Goal: Task Accomplishment & Management: Use online tool/utility

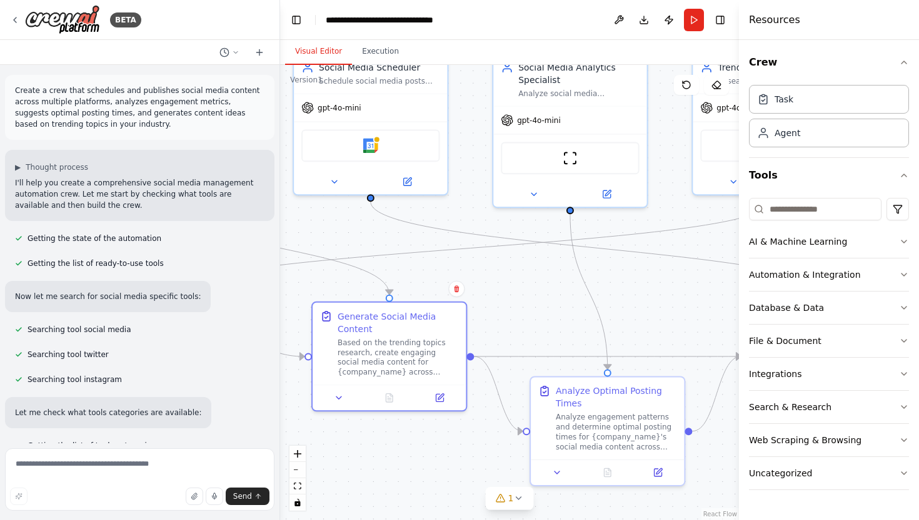
scroll to position [1373, 0]
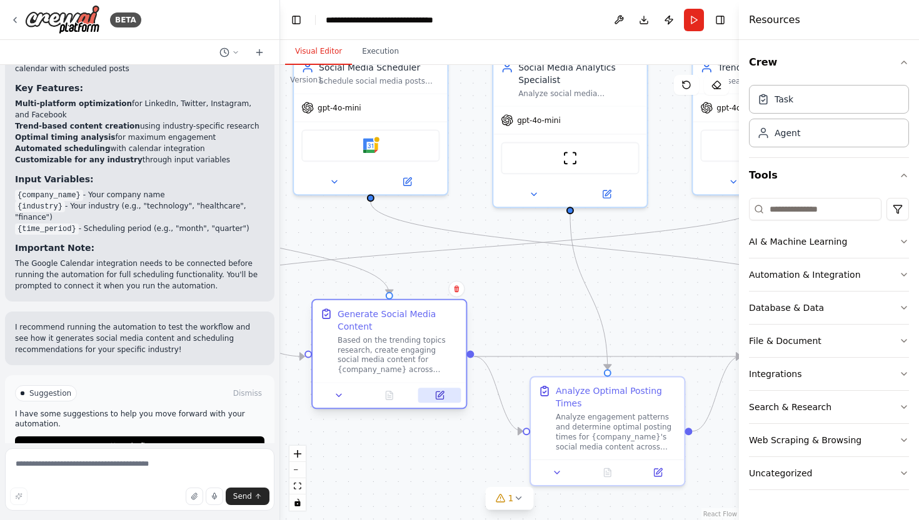
click at [442, 397] on icon at bounding box center [439, 395] width 7 height 7
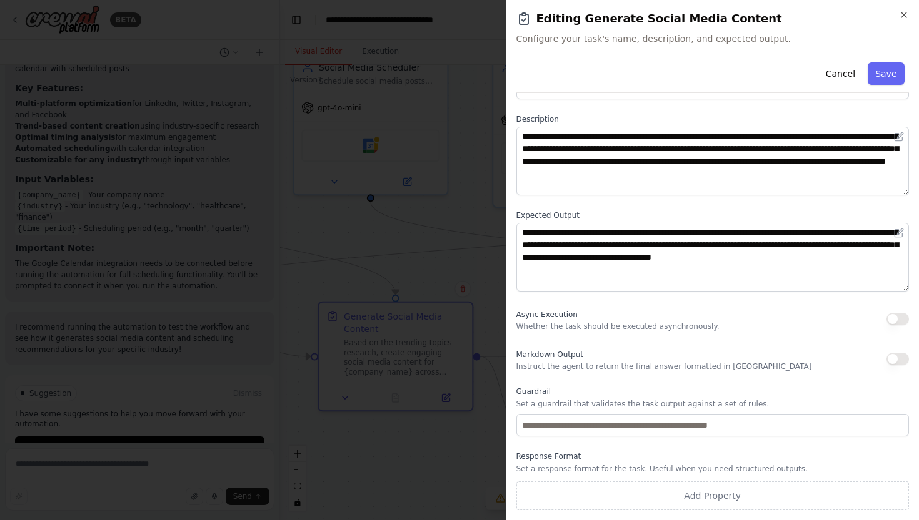
scroll to position [44, 0]
click at [902, 18] on icon "button" at bounding box center [904, 15] width 10 height 10
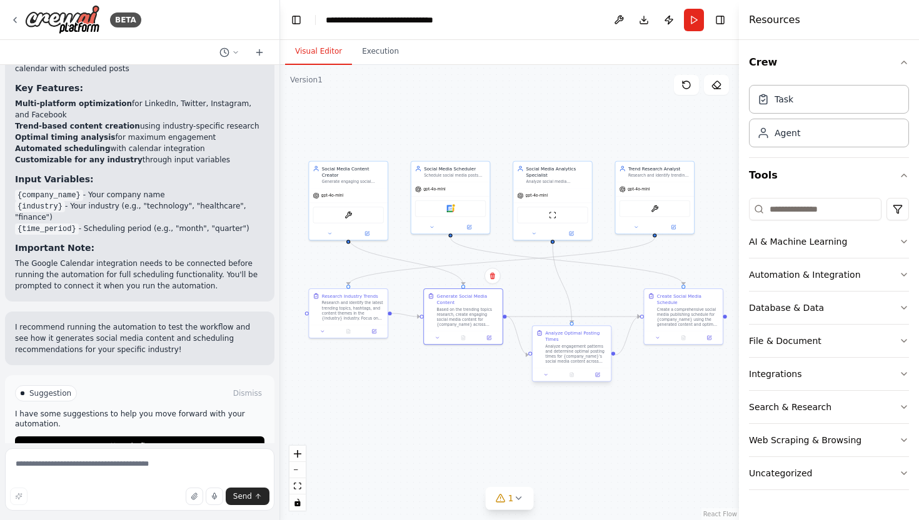
click at [590, 346] on div "Analyze engagement patterns and determine optimal posting times for {company_na…" at bounding box center [576, 354] width 62 height 21
click at [599, 376] on icon at bounding box center [597, 374] width 5 height 5
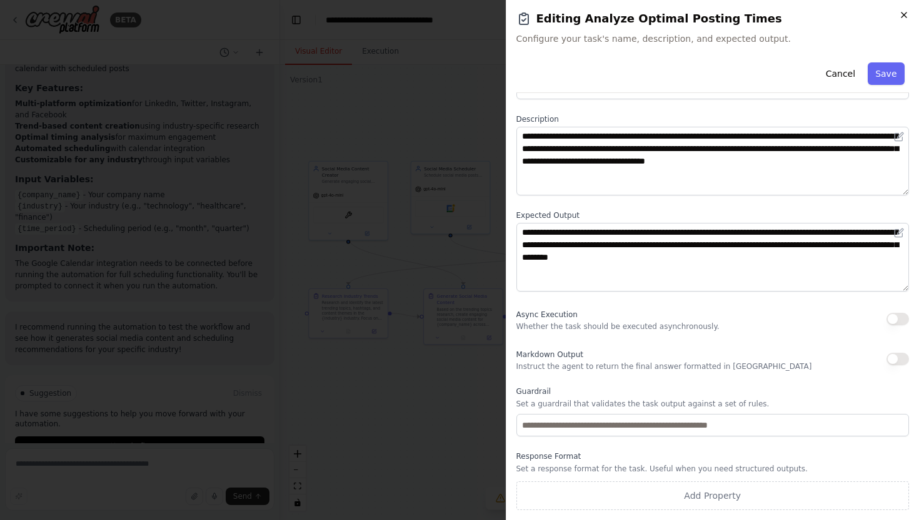
click at [907, 14] on icon "button" at bounding box center [904, 15] width 10 height 10
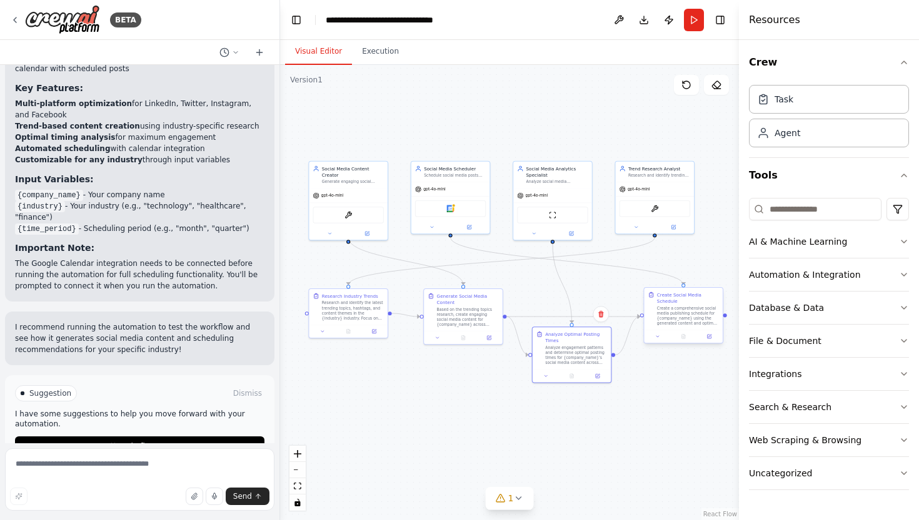
click at [699, 326] on div "Create a comprehensive social media publishing schedule for {company_name} usin…" at bounding box center [688, 316] width 62 height 21
click at [694, 315] on div "Create a comprehensive social media publishing schedule for {company_name} usin…" at bounding box center [688, 316] width 62 height 21
click at [710, 338] on icon at bounding box center [712, 337] width 4 height 4
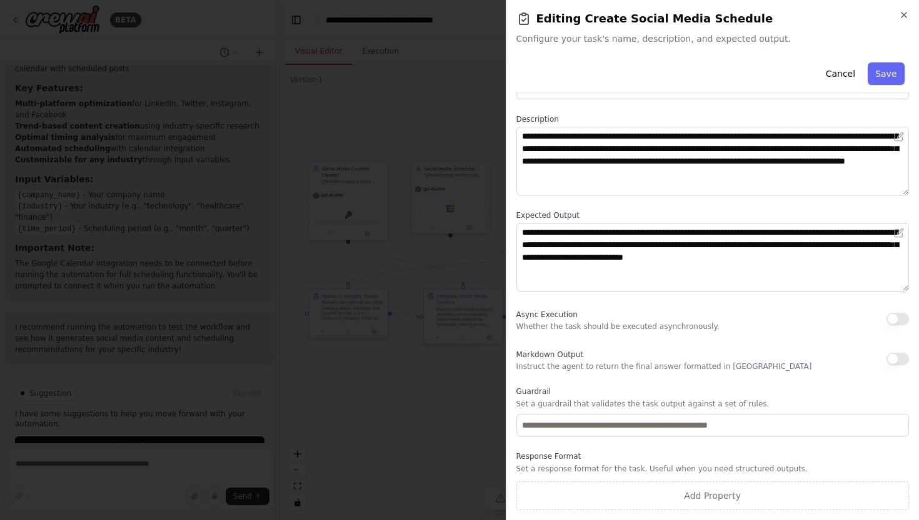
scroll to position [0, 0]
click at [850, 72] on button "Cancel" at bounding box center [839, 73] width 44 height 22
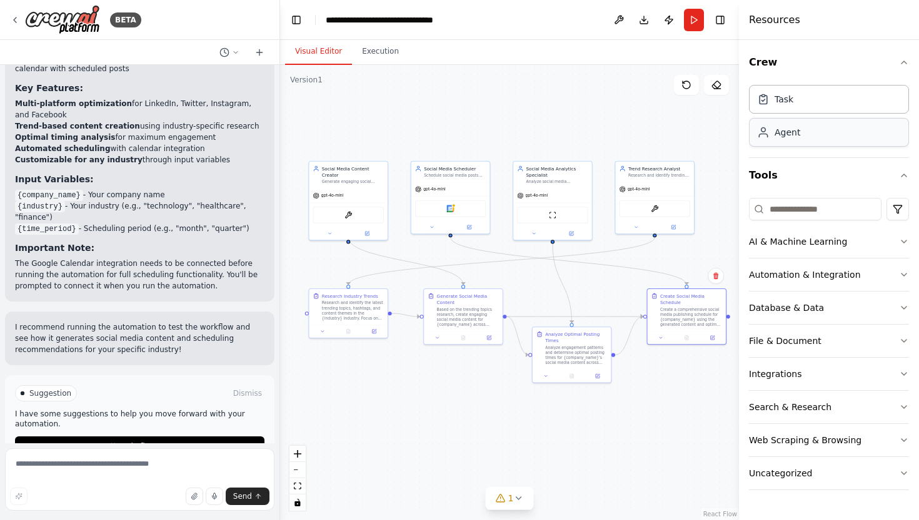
click at [795, 137] on div "Agent" at bounding box center [787, 132] width 26 height 12
click at [778, 137] on div "Agent" at bounding box center [787, 132] width 26 height 12
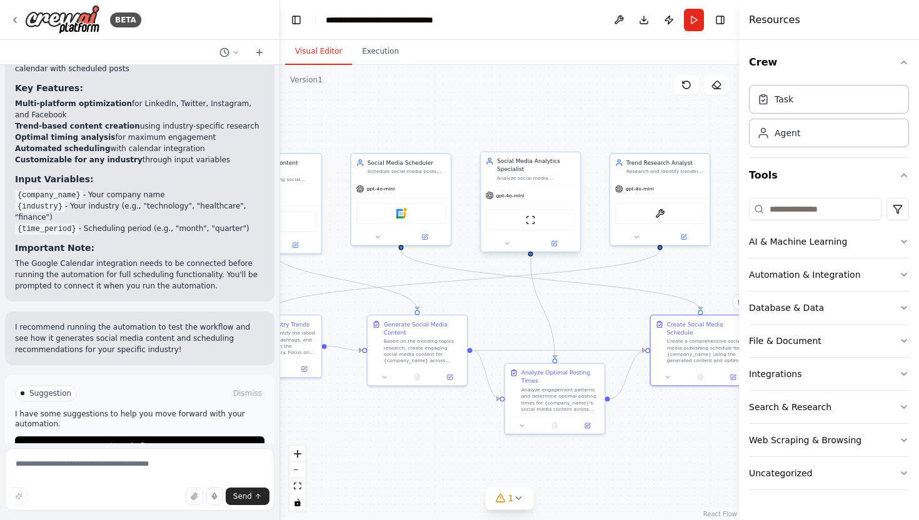
click at [556, 166] on div "Social Media Analytics Specialist" at bounding box center [536, 165] width 79 height 16
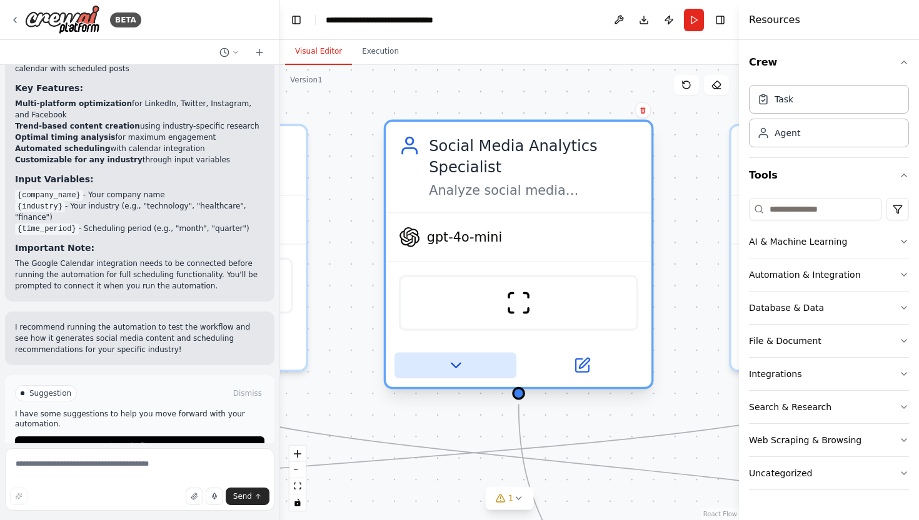
click at [464, 357] on button at bounding box center [455, 366] width 122 height 26
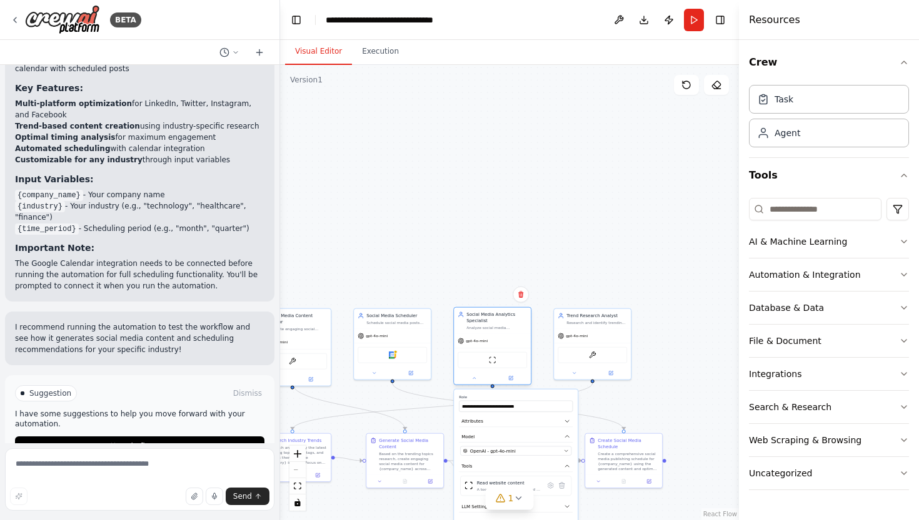
click at [512, 386] on div "**********" at bounding box center [492, 348] width 78 height 78
click at [512, 380] on icon at bounding box center [511, 379] width 4 height 4
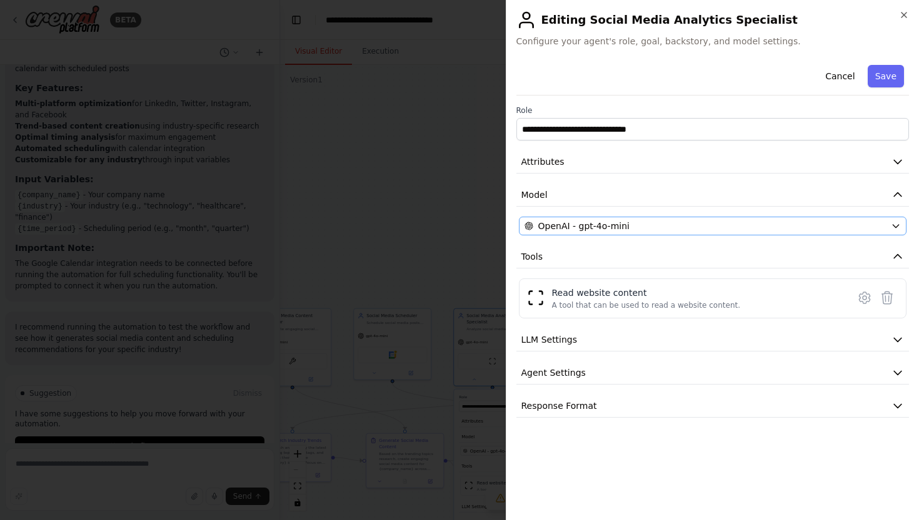
click at [636, 221] on div "OpenAI - gpt-4o-mini" at bounding box center [705, 226] width 362 height 12
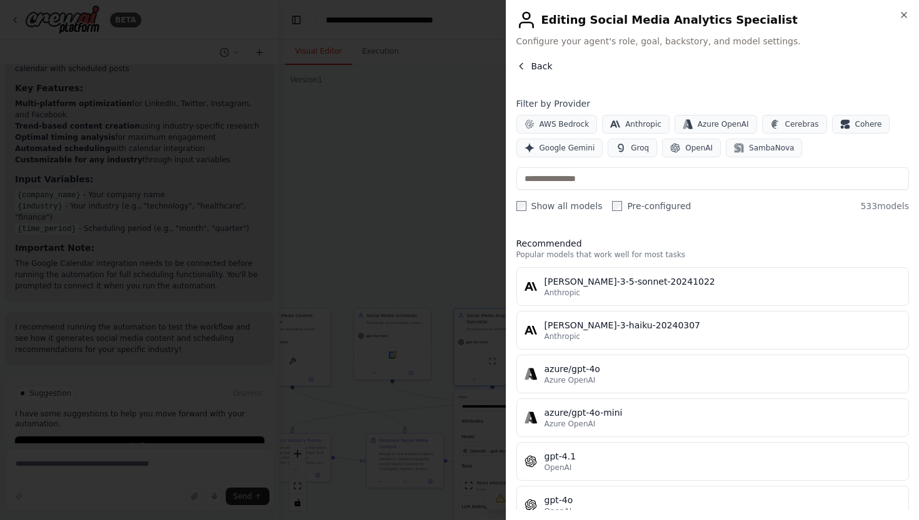
click at [522, 65] on icon "button" at bounding box center [521, 66] width 10 height 10
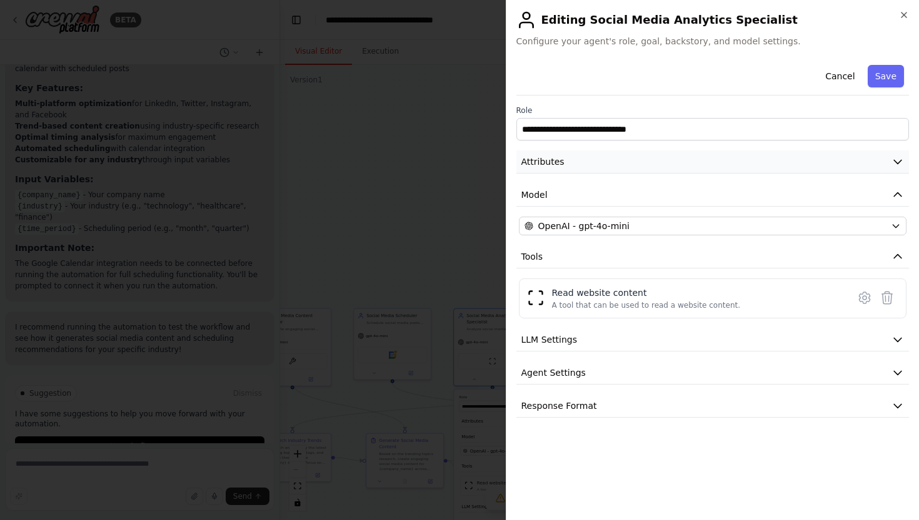
click at [639, 164] on button "Attributes" at bounding box center [712, 162] width 393 height 23
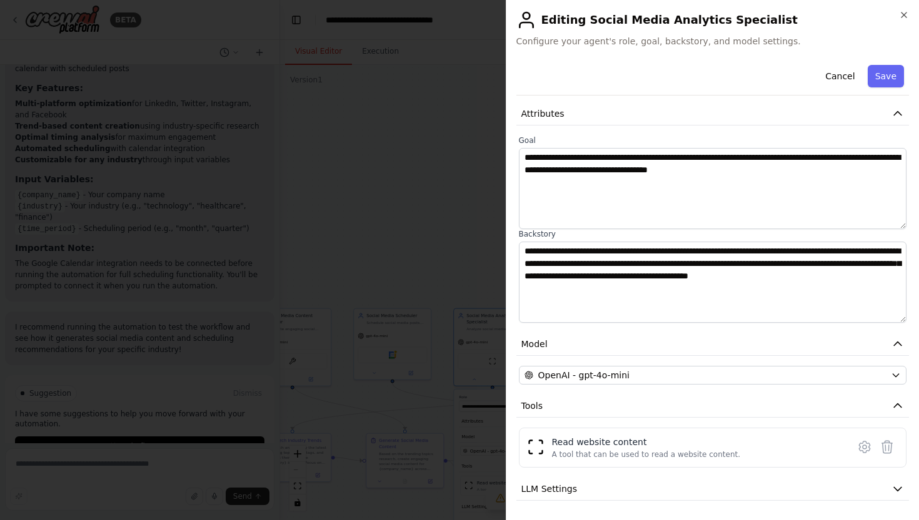
scroll to position [52, 0]
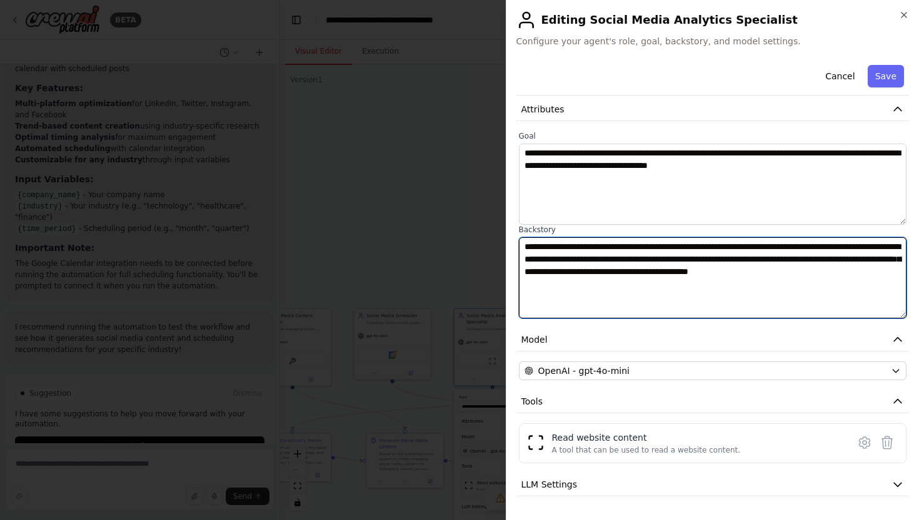
click at [629, 263] on textarea "**********" at bounding box center [713, 277] width 388 height 81
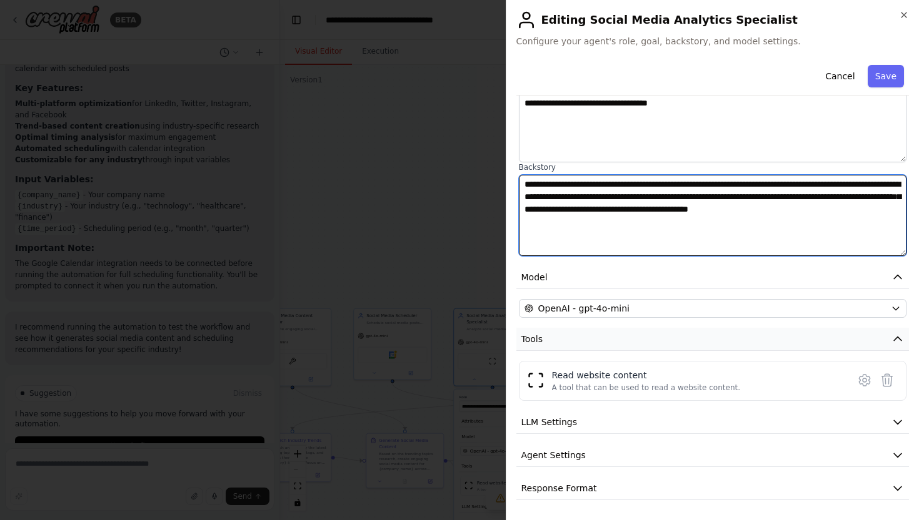
scroll to position [115, 0]
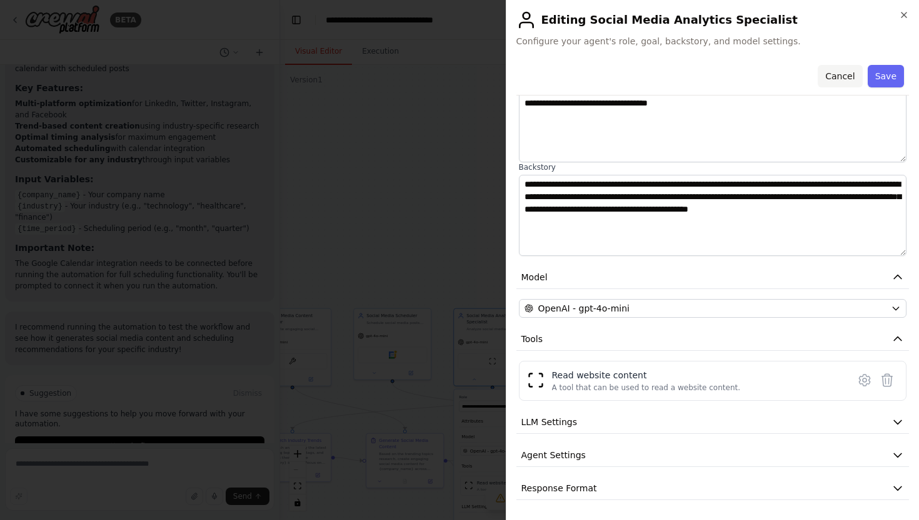
click at [845, 72] on button "Cancel" at bounding box center [839, 76] width 44 height 22
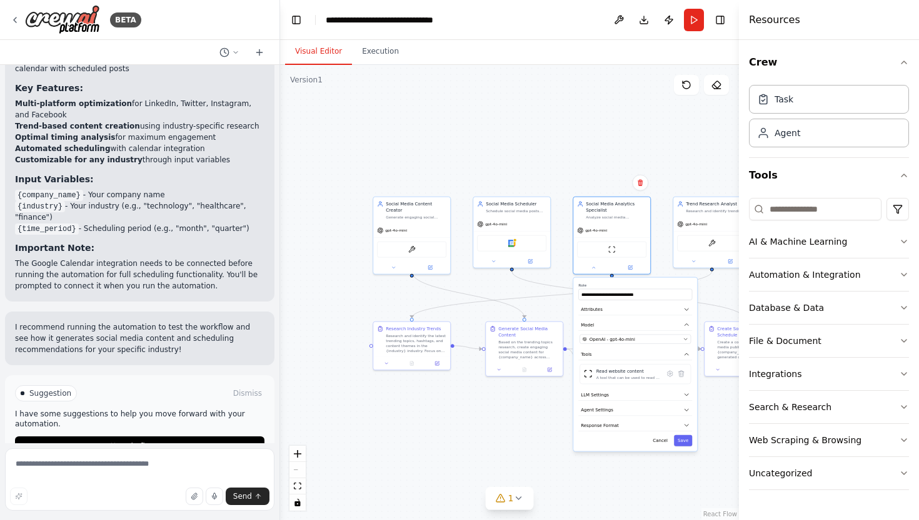
drag, startPoint x: 459, startPoint y: 239, endPoint x: 559, endPoint y: 128, distance: 149.1
click at [559, 128] on div ".deletable-edge-delete-btn { width: 20px; height: 20px; border: 0px solid #ffff…" at bounding box center [509, 293] width 459 height 456
click at [407, 224] on div "gpt-4o-mini" at bounding box center [405, 231] width 79 height 14
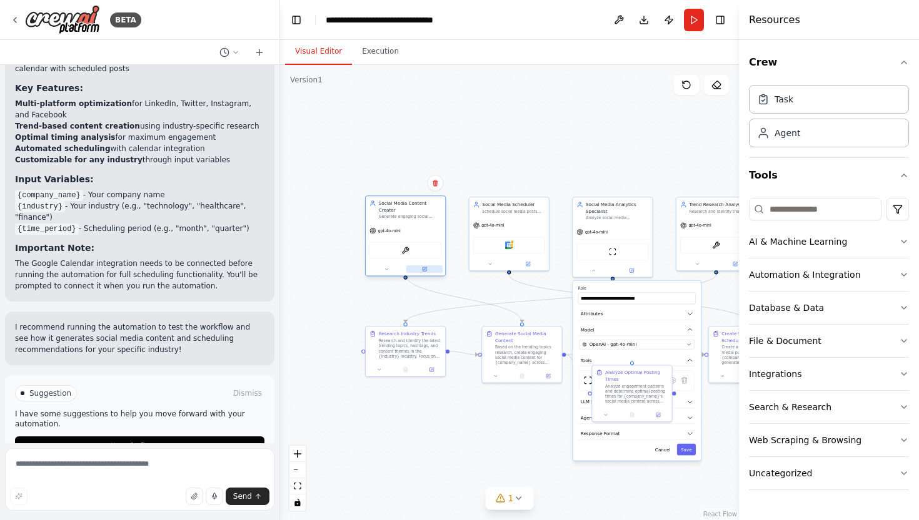
click at [426, 267] on button at bounding box center [424, 269] width 36 height 7
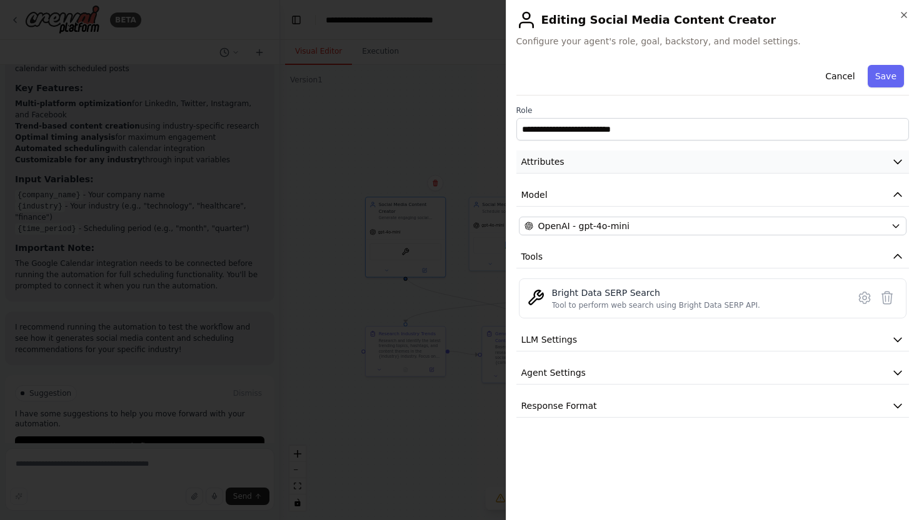
click at [617, 153] on button "Attributes" at bounding box center [712, 162] width 393 height 23
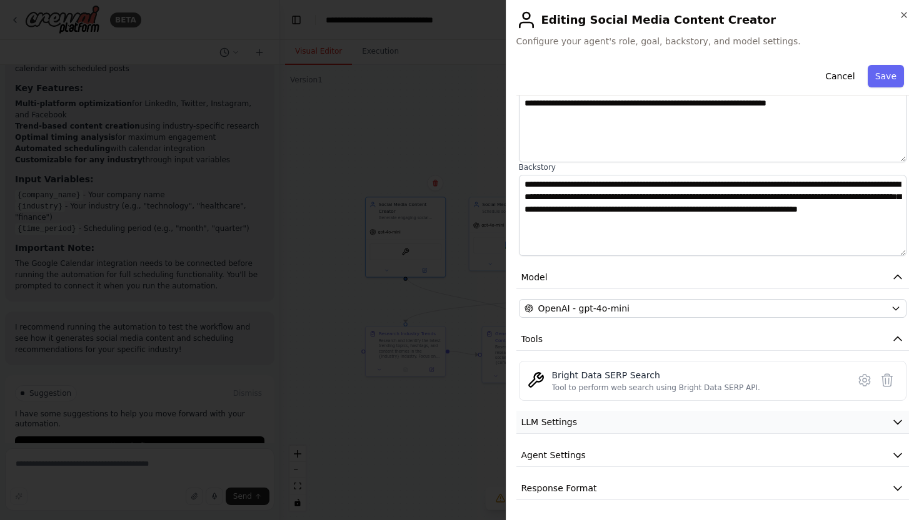
click at [640, 412] on button "LLM Settings" at bounding box center [712, 422] width 393 height 23
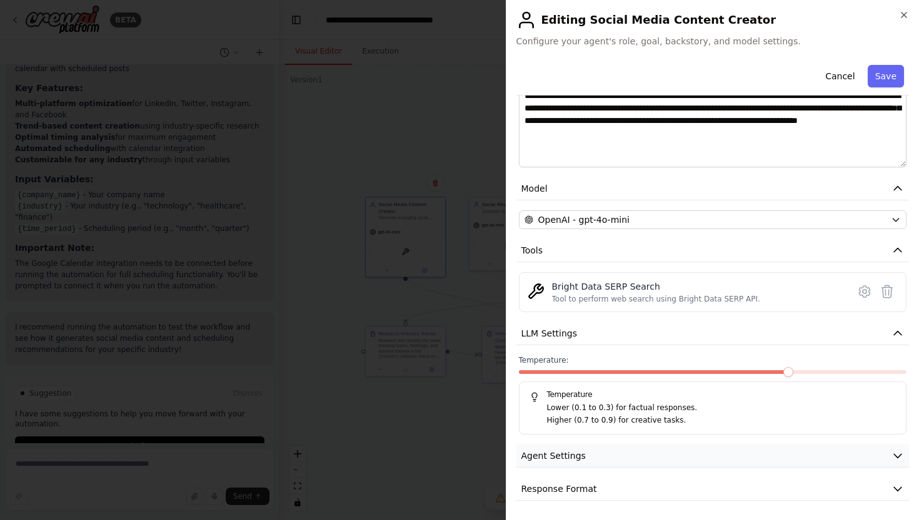
click at [629, 447] on button "Agent Settings" at bounding box center [712, 456] width 393 height 23
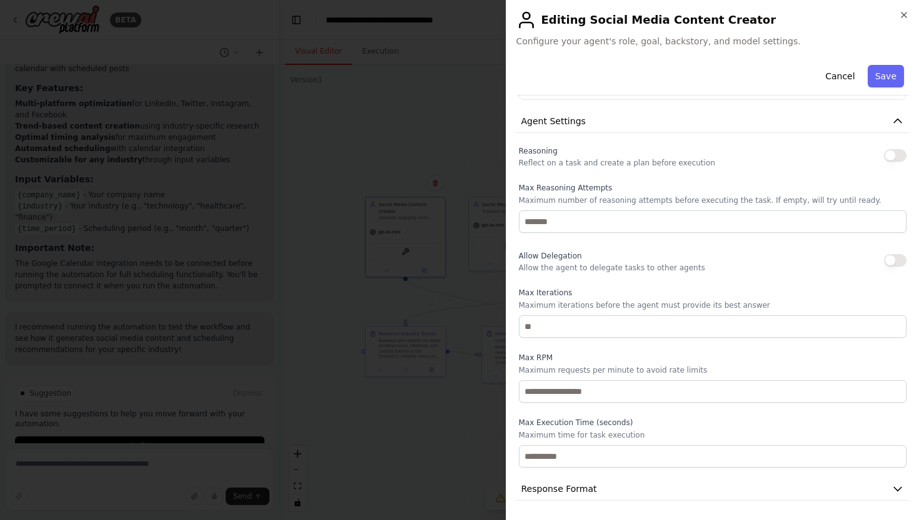
scroll to position [0, 0]
click at [610, 489] on button "Response Format" at bounding box center [712, 489] width 393 height 23
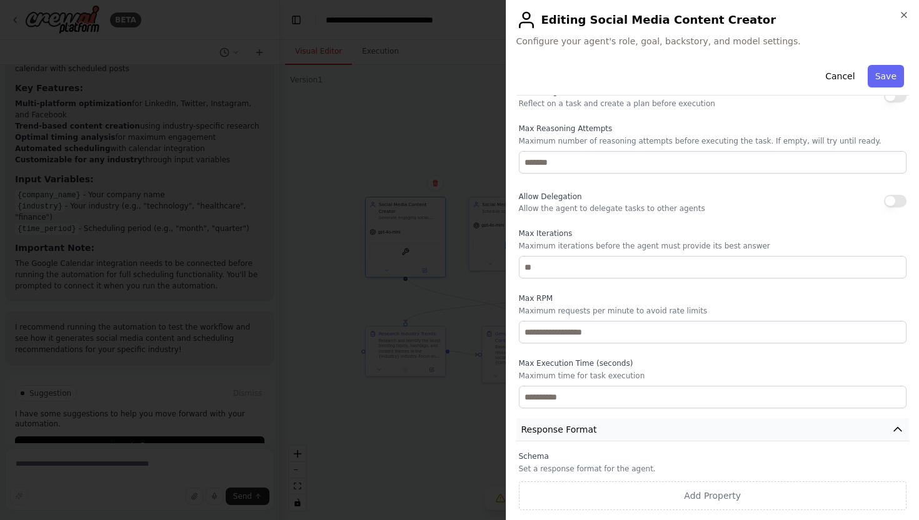
scroll to position [597, 0]
click at [831, 76] on button "Cancel" at bounding box center [839, 76] width 44 height 22
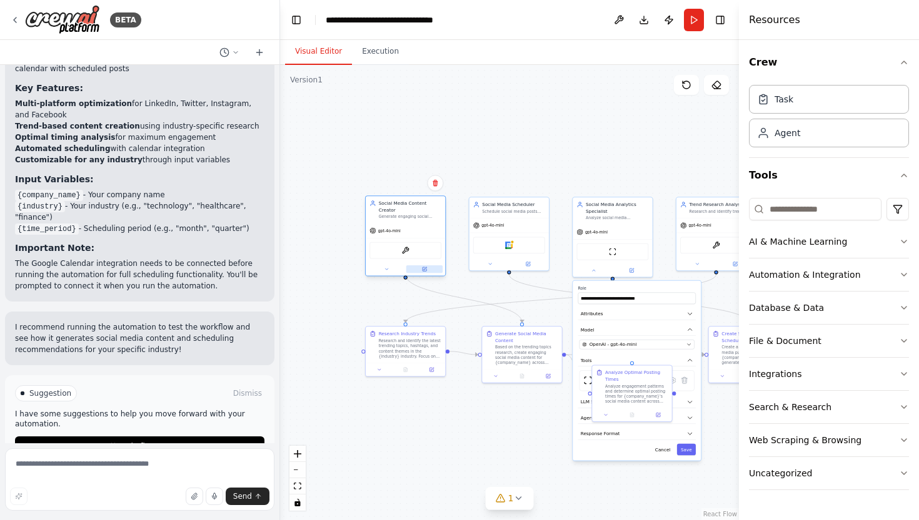
click at [428, 266] on button at bounding box center [424, 269] width 36 height 7
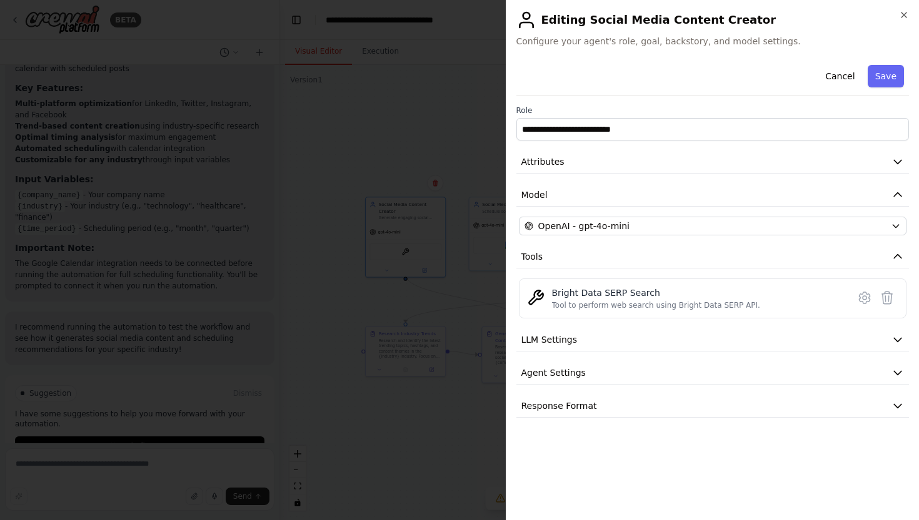
scroll to position [0, 0]
click at [841, 72] on button "Cancel" at bounding box center [839, 76] width 44 height 22
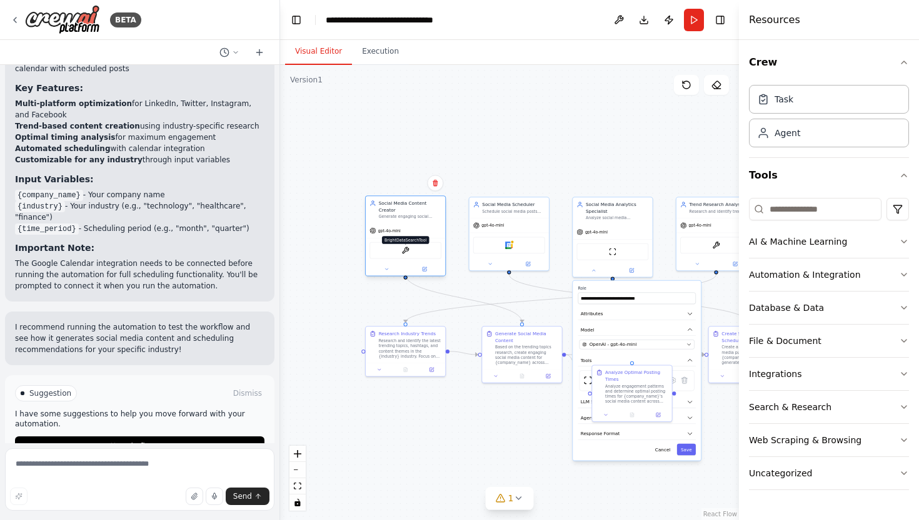
click at [404, 247] on img at bounding box center [404, 250] width 7 height 7
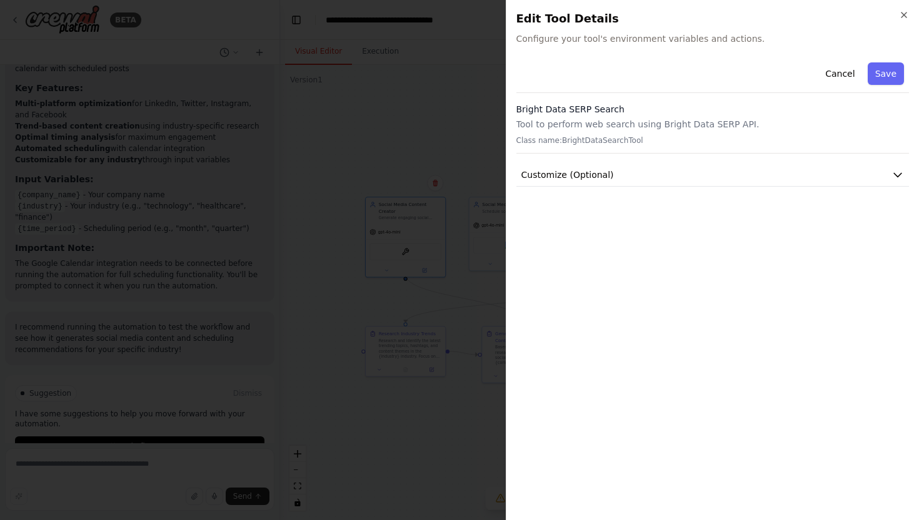
click at [590, 131] on div "Bright Data SERP Search Tool to perform web search using Bright Data SERP API. …" at bounding box center [712, 128] width 393 height 51
click at [590, 128] on p "Tool to perform web search using Bright Data SERP API." at bounding box center [712, 124] width 393 height 12
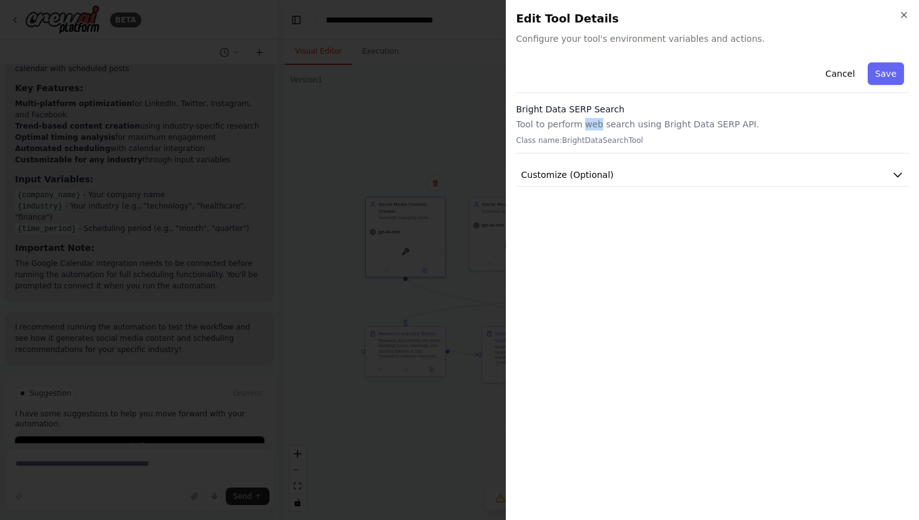
click at [590, 128] on p "Tool to perform web search using Bright Data SERP API." at bounding box center [712, 124] width 393 height 12
click at [849, 67] on button "Cancel" at bounding box center [839, 73] width 44 height 22
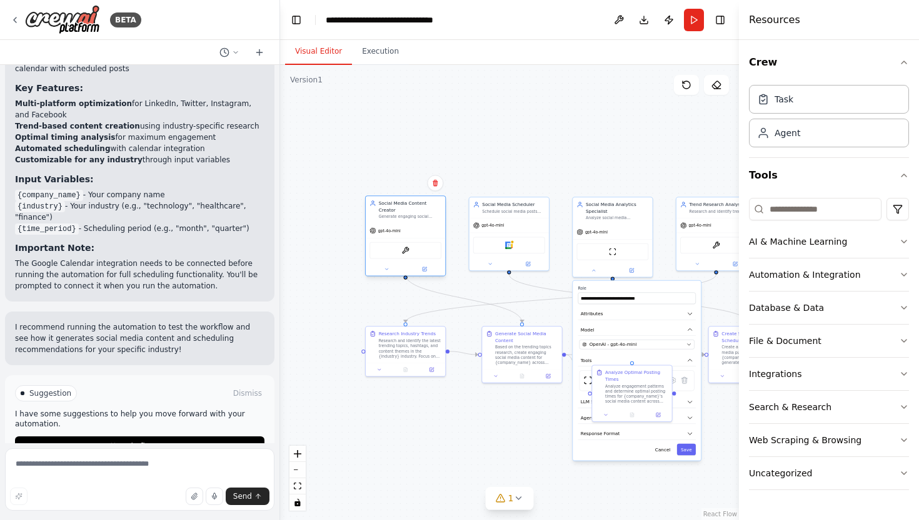
click at [426, 224] on div "gpt-4o-mini" at bounding box center [405, 231] width 79 height 14
click at [401, 214] on div "Generate engaging social media content ideas and captions based on trending top…" at bounding box center [410, 216] width 62 height 5
click at [395, 228] on span "gpt-4o-mini" at bounding box center [389, 230] width 22 height 5
click at [425, 267] on icon at bounding box center [424, 269] width 5 height 5
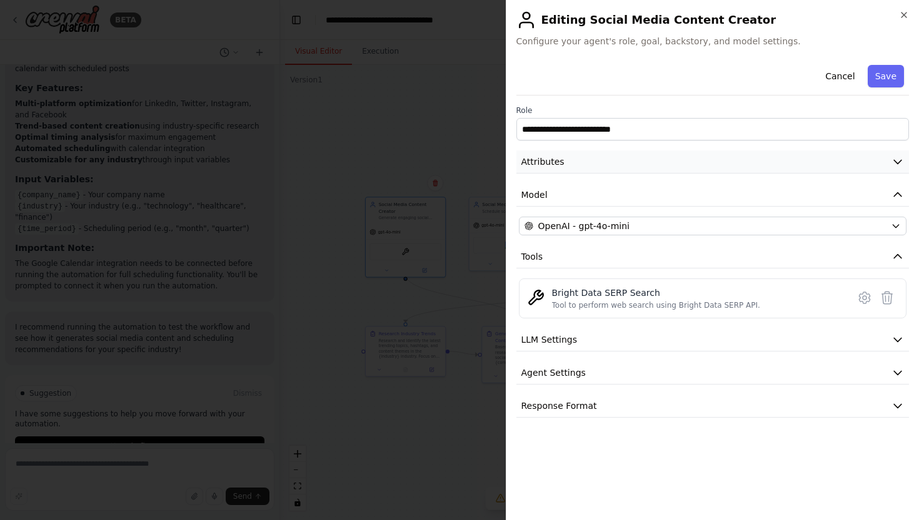
click at [633, 162] on button "Attributes" at bounding box center [712, 162] width 393 height 23
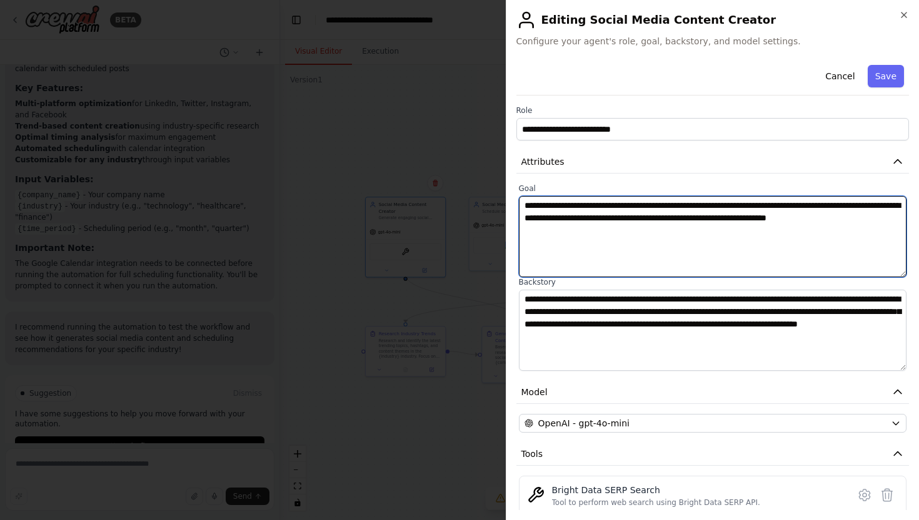
click at [618, 219] on textarea "**********" at bounding box center [713, 236] width 388 height 81
click at [585, 214] on textarea "**********" at bounding box center [713, 236] width 388 height 81
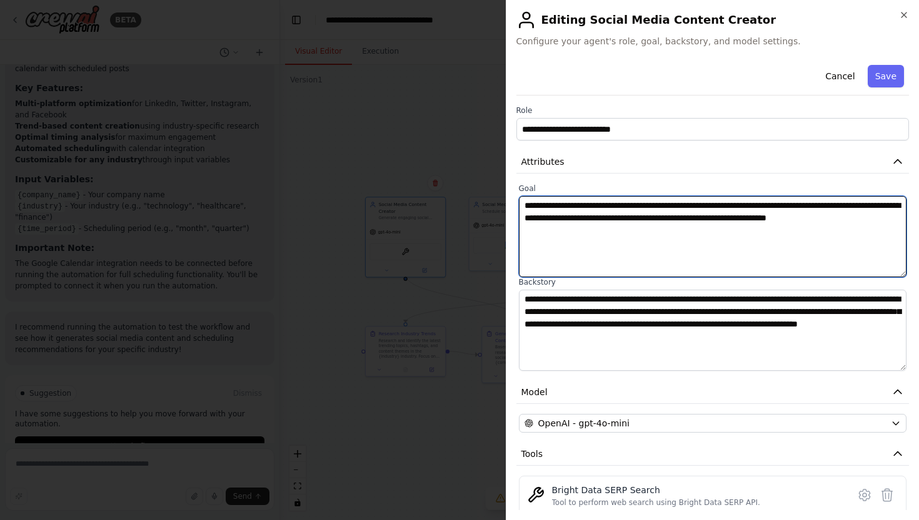
click at [585, 214] on textarea "**********" at bounding box center [713, 236] width 388 height 81
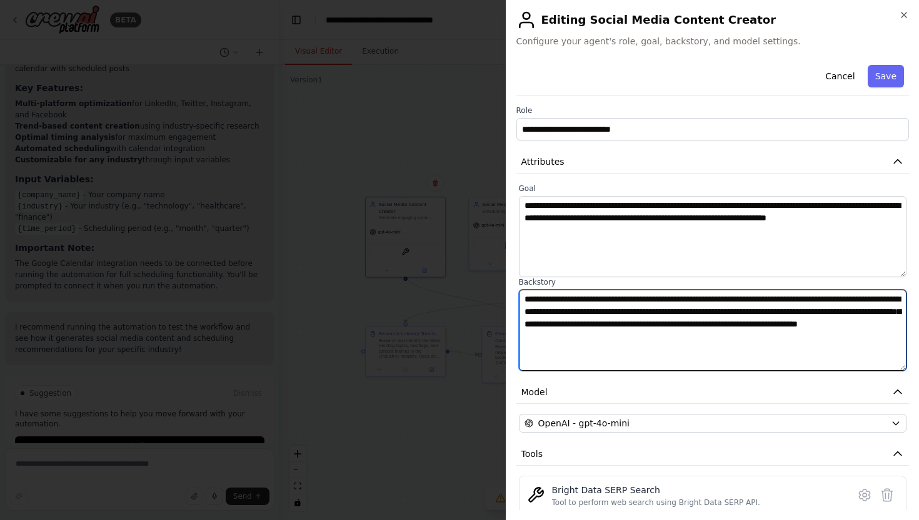
click at [707, 319] on textarea "**********" at bounding box center [713, 330] width 388 height 81
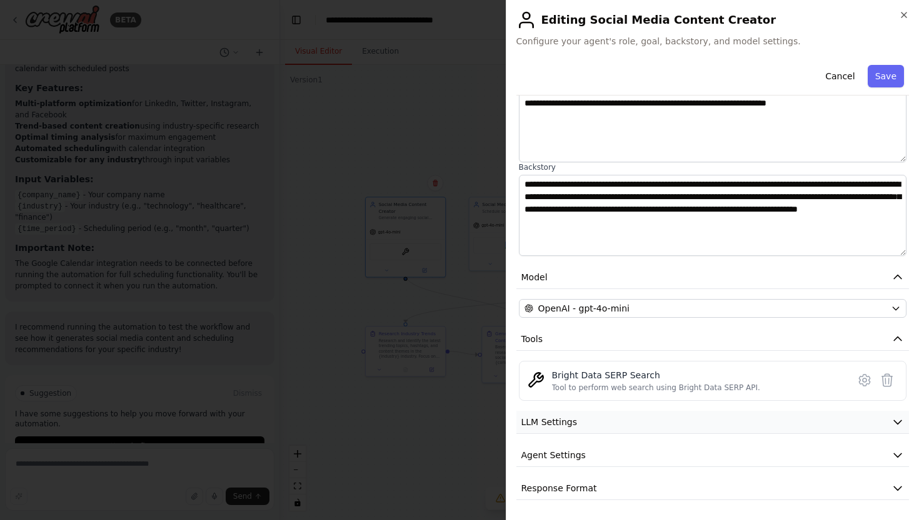
click at [607, 419] on button "LLM Settings" at bounding box center [712, 422] width 393 height 23
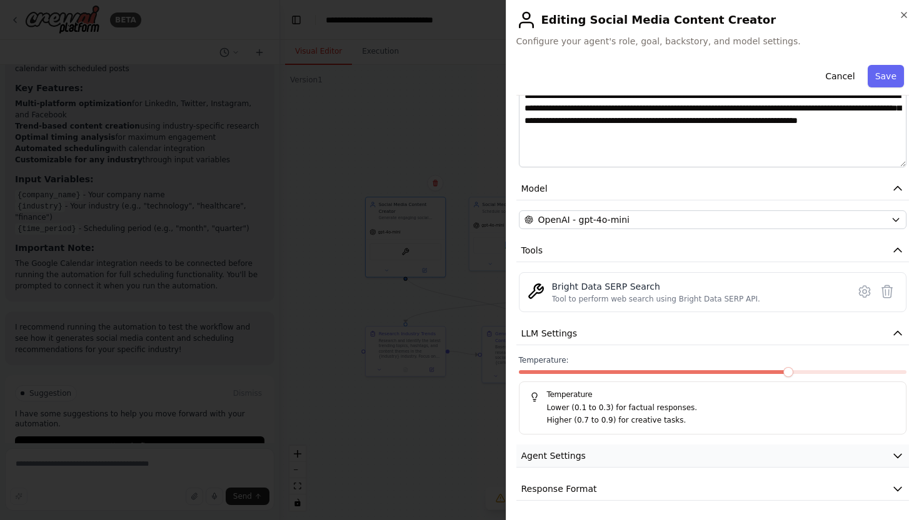
click at [595, 446] on button "Agent Settings" at bounding box center [712, 456] width 393 height 23
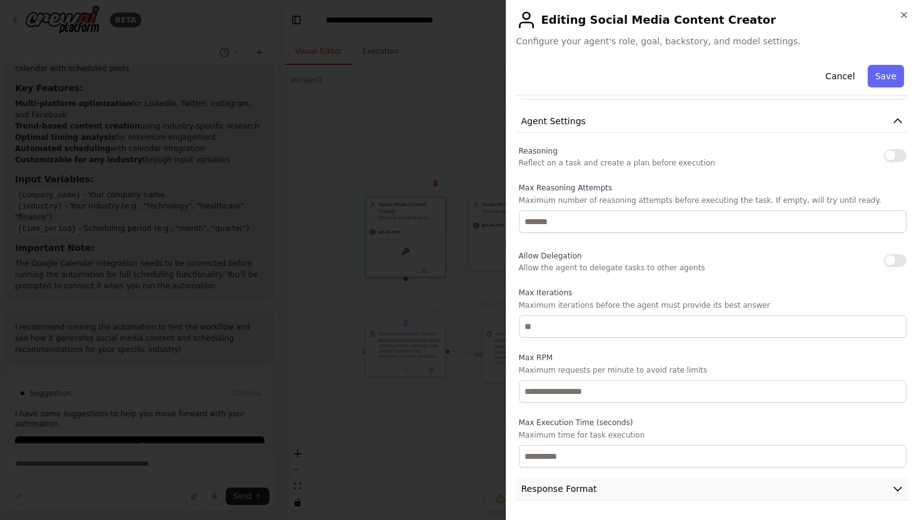
click at [582, 486] on span "Response Format" at bounding box center [559, 489] width 76 height 12
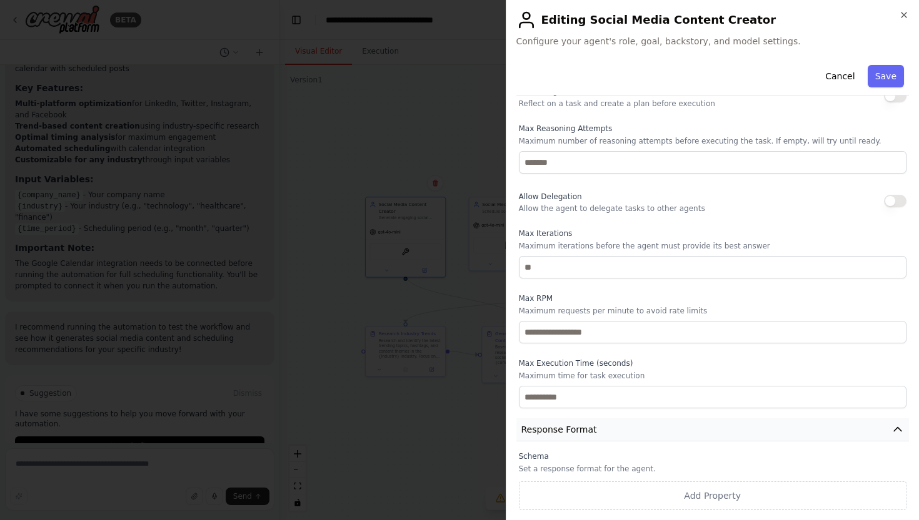
scroll to position [597, 0]
click at [903, 16] on icon "button" at bounding box center [903, 14] width 5 height 5
